Goal: Book appointment/travel/reservation

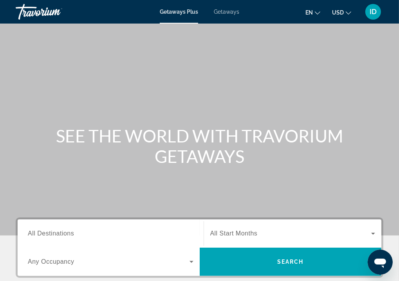
click at [230, 11] on span "Getaways" at bounding box center [226, 12] width 25 height 6
click at [71, 234] on span "All Destinations" at bounding box center [51, 233] width 46 height 7
click at [71, 234] on input "Destination All Destinations" at bounding box center [111, 233] width 166 height 9
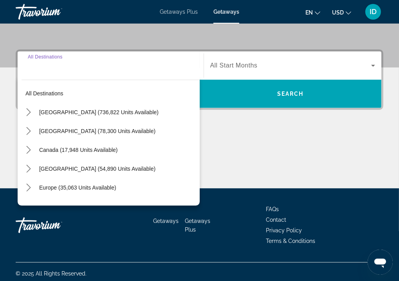
scroll to position [171, 0]
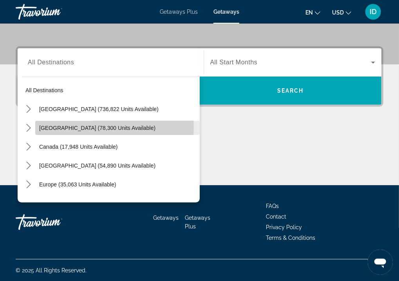
click at [94, 127] on span "Mexico (78,300 units available)" at bounding box center [97, 128] width 116 height 6
type input "**********"
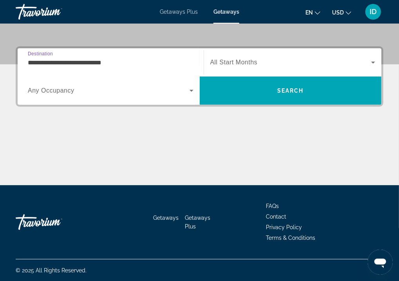
click at [193, 90] on icon "Search widget" at bounding box center [192, 91] width 4 height 2
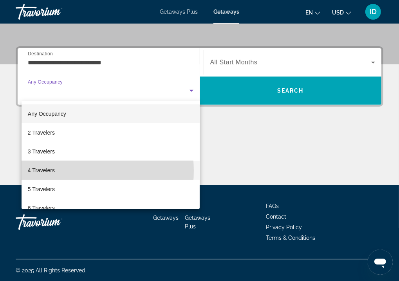
click at [60, 170] on mat-option "4 Travelers" at bounding box center [111, 170] width 178 height 19
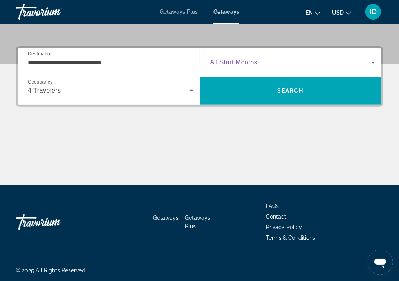
click at [375, 60] on icon "Search widget" at bounding box center [373, 62] width 9 height 9
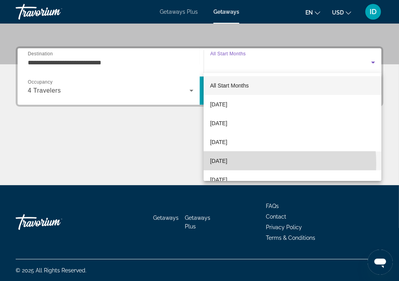
click at [227, 164] on span "[DATE]" at bounding box center [218, 160] width 17 height 9
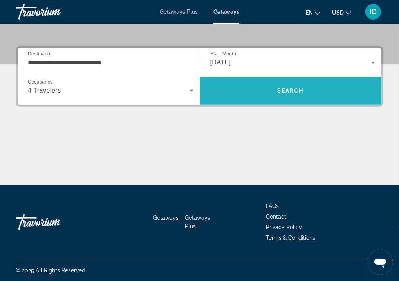
click at [302, 88] on span "Search" at bounding box center [290, 90] width 27 height 6
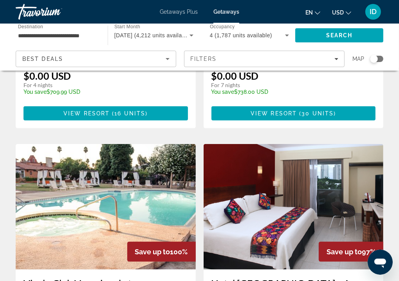
scroll to position [507, 0]
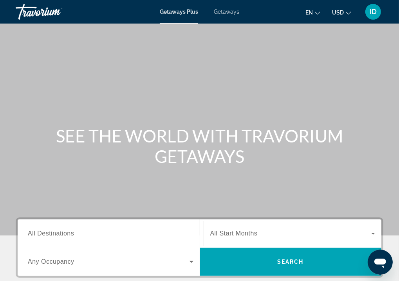
click at [57, 233] on span "All Destinations" at bounding box center [51, 233] width 46 height 7
click at [57, 233] on input "Destination All Destinations" at bounding box center [111, 233] width 166 height 9
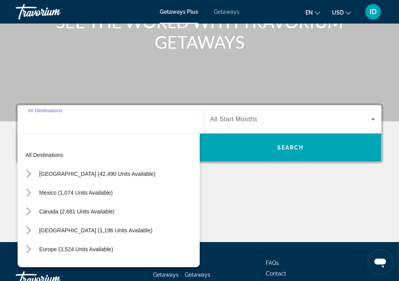
scroll to position [171, 0]
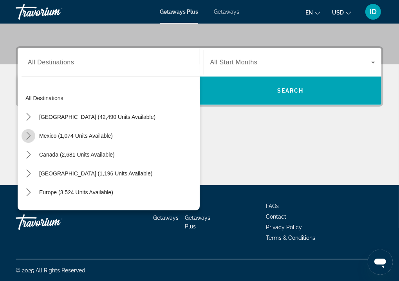
click at [28, 134] on icon "Toggle Mexico (1,074 units available) submenu" at bounding box center [29, 136] width 8 height 8
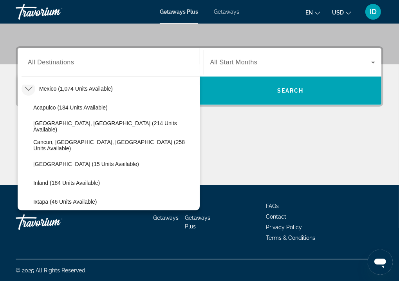
scroll to position [0, 0]
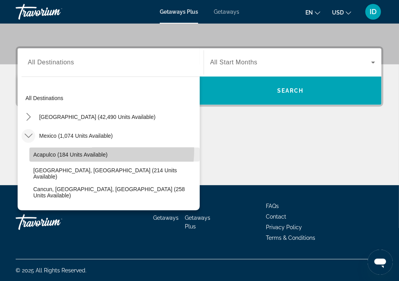
click at [93, 150] on span "Select destination: Acapulco (184 units available)" at bounding box center [114, 154] width 170 height 19
type input "**********"
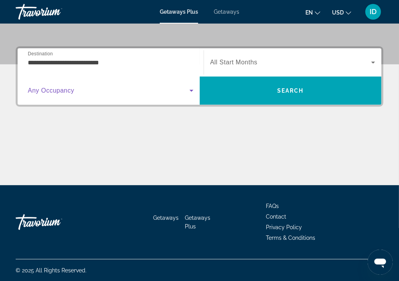
click at [193, 90] on icon "Search widget" at bounding box center [192, 91] width 4 height 2
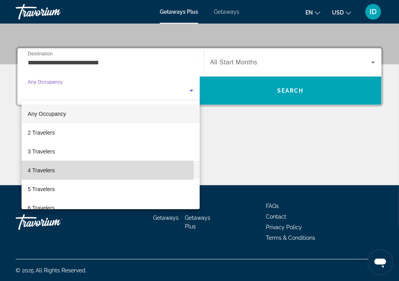
click at [56, 169] on mat-option "4 Travelers" at bounding box center [111, 170] width 178 height 19
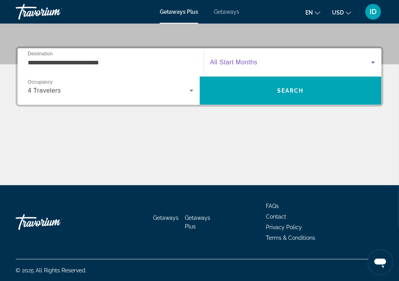
click at [373, 62] on icon "Search widget" at bounding box center [374, 63] width 4 height 2
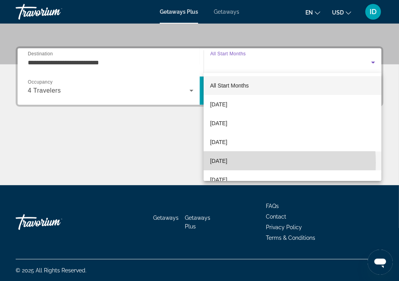
click at [227, 163] on span "[DATE]" at bounding box center [218, 160] width 17 height 9
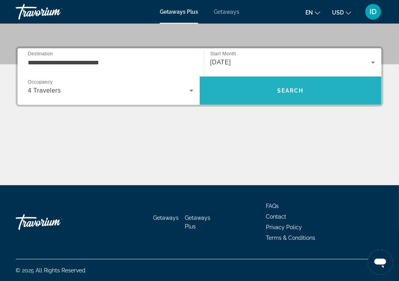
click at [281, 83] on span "Search" at bounding box center [291, 90] width 182 height 19
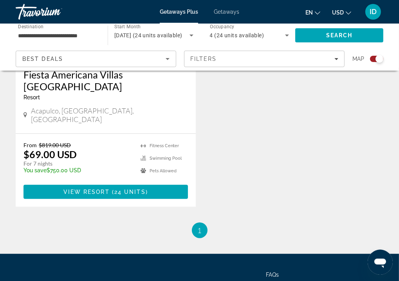
scroll to position [412, 0]
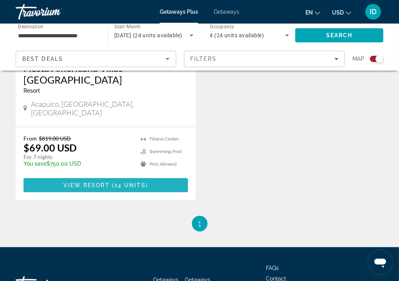
click at [91, 182] on span "View Resort" at bounding box center [86, 185] width 46 height 6
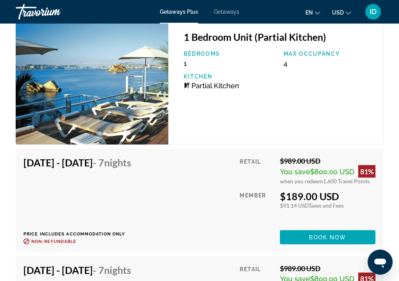
scroll to position [2968, 0]
